Goal: Navigation & Orientation: Find specific page/section

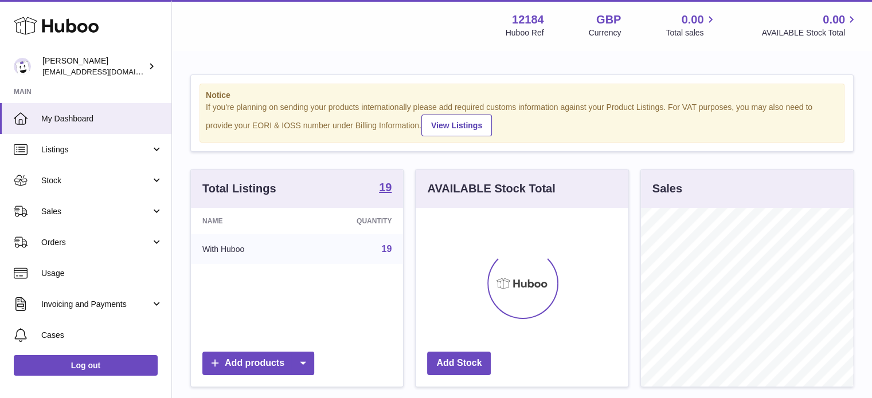
scroll to position [179, 213]
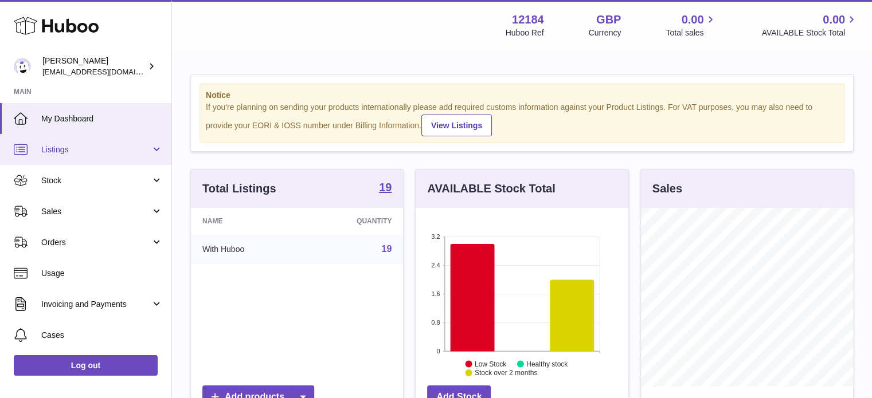
click at [49, 149] on span "Listings" at bounding box center [95, 149] width 109 height 11
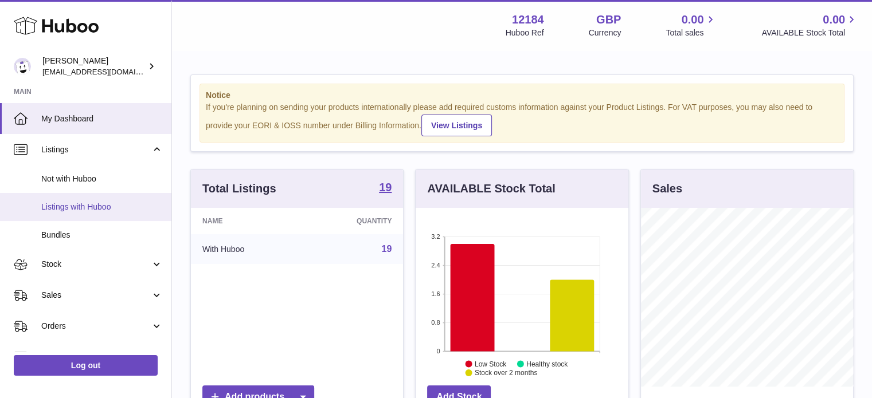
click at [85, 201] on link "Listings with Huboo" at bounding box center [85, 207] width 171 height 28
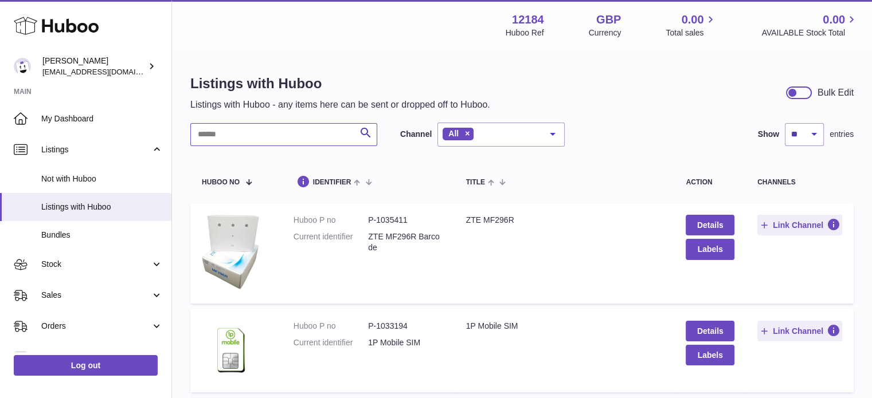
click at [241, 132] on input "text" at bounding box center [283, 134] width 187 height 23
